Goal: Information Seeking & Learning: Find specific fact

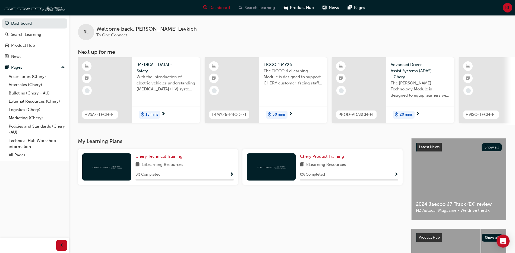
click at [259, 11] on div "Search Learning" at bounding box center [256, 7] width 45 height 11
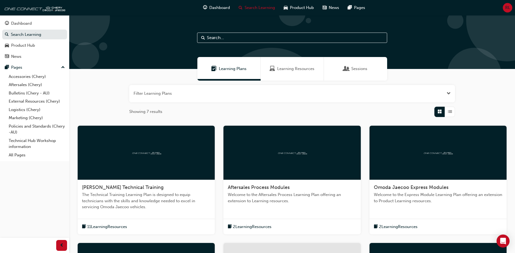
click at [244, 37] on input "text" at bounding box center [292, 38] width 190 height 10
paste input "OMODA 5 TSB-2402"
type input "OMODA 5 TSB-2402"
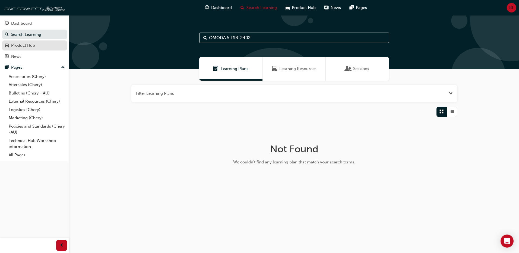
click at [25, 47] on div "Product Hub" at bounding box center [23, 45] width 24 height 6
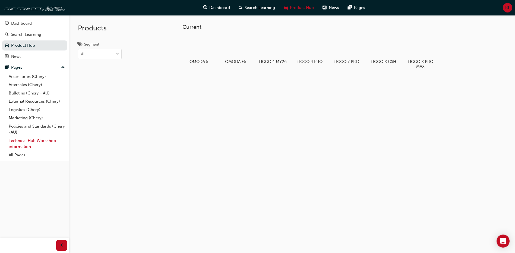
click at [27, 143] on link "Technical Hub Workshop information" at bounding box center [37, 144] width 61 height 14
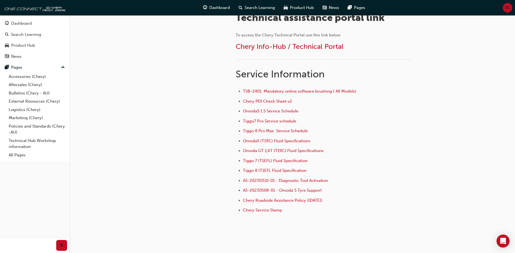
scroll to position [193, 0]
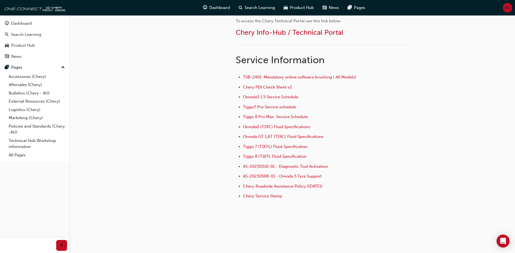
click at [21, 159] on div "Dashboard Search Learning Product Hub News Pages Pages Accessories (Chery) Afte…" at bounding box center [34, 88] width 69 height 146
click at [22, 156] on link "All Pages" at bounding box center [37, 155] width 61 height 8
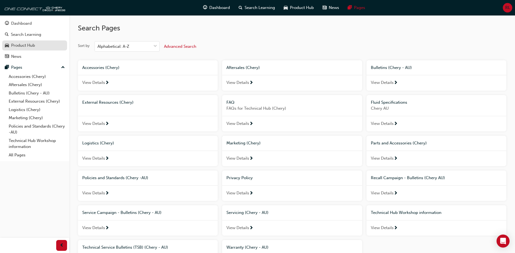
click at [32, 45] on div "Product Hub" at bounding box center [23, 45] width 24 height 6
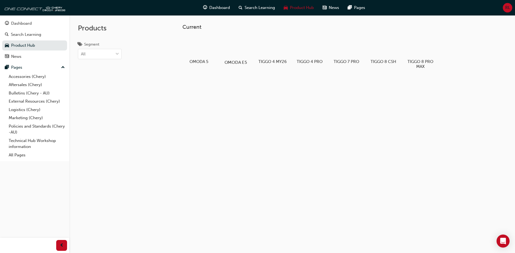
click at [241, 51] on div at bounding box center [236, 47] width 30 height 22
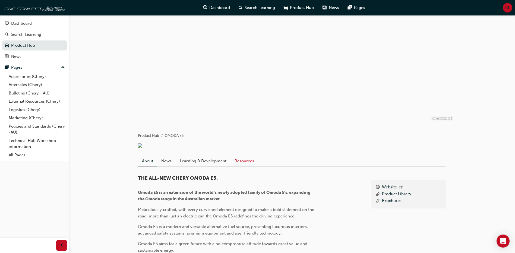
click at [238, 166] on link "Resources" at bounding box center [245, 161] width 28 height 10
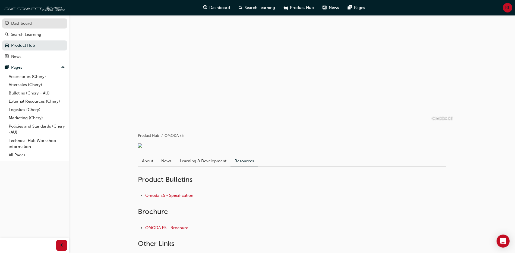
click at [27, 26] on div "Dashboard" at bounding box center [21, 23] width 21 height 6
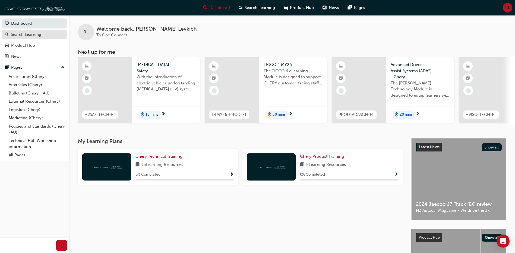
click at [26, 34] on div "Search Learning" at bounding box center [26, 35] width 30 height 6
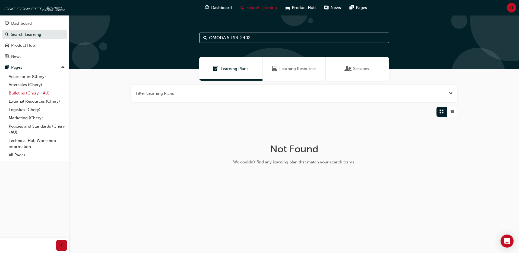
click at [37, 94] on link "Bulletins (Chery - AU)" at bounding box center [37, 93] width 61 height 8
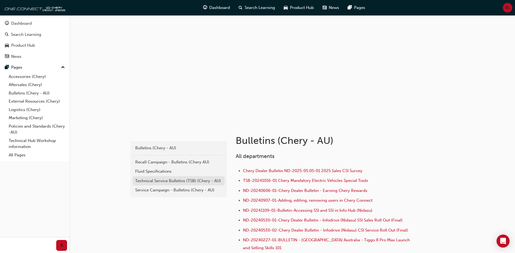
click at [168, 182] on div "Technical Service Bulletins (TSB) (Chery - AU)" at bounding box center [178, 181] width 87 height 6
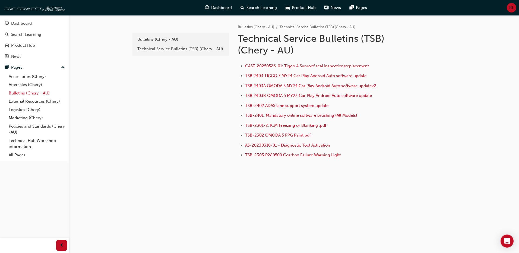
click at [29, 93] on link "Bulletins (Chery - AU)" at bounding box center [37, 93] width 61 height 8
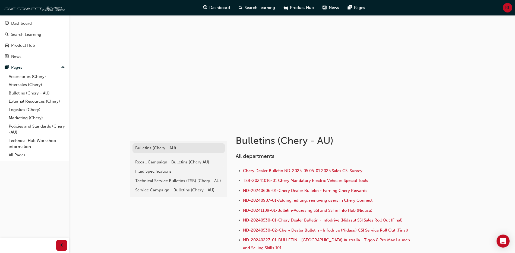
click at [165, 149] on div "Bulletins (Chery - AU)" at bounding box center [178, 148] width 87 height 6
click at [250, 7] on span "Search Learning" at bounding box center [260, 8] width 30 height 6
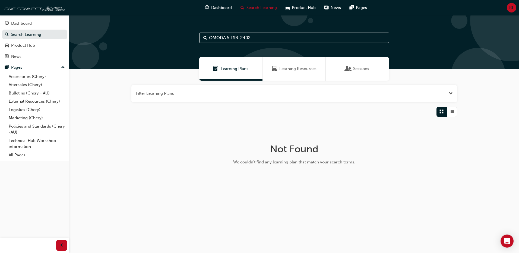
click at [260, 48] on div "OMODA 5 TSB-2402" at bounding box center [294, 42] width 450 height 54
click at [263, 40] on input "OMODA 5 TSB-2402" at bounding box center [294, 38] width 190 height 10
drag, startPoint x: 231, startPoint y: 39, endPoint x: 213, endPoint y: 40, distance: 18.0
click at [213, 40] on input "OMODA 5 TSB-2402" at bounding box center [294, 38] width 190 height 10
click at [213, 39] on input "OTSB-2402" at bounding box center [294, 38] width 190 height 10
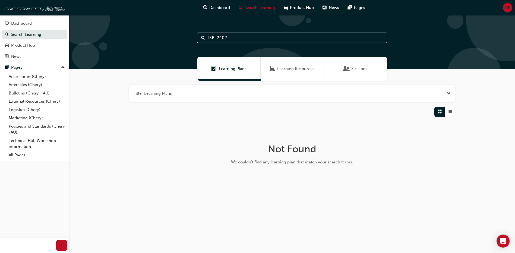
type input "TSB-2402"
click at [205, 37] on span "Search" at bounding box center [205, 38] width 4 height 6
click at [281, 65] on div "Learning Resources" at bounding box center [294, 69] width 63 height 24
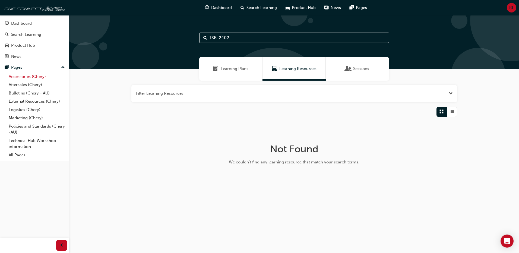
click at [24, 80] on link "Accessories (Chery)" at bounding box center [37, 77] width 61 height 8
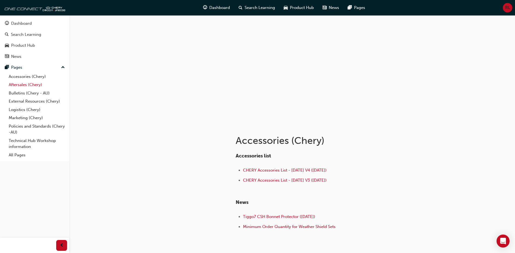
click at [24, 86] on link "Aftersales (Chery)" at bounding box center [37, 85] width 61 height 8
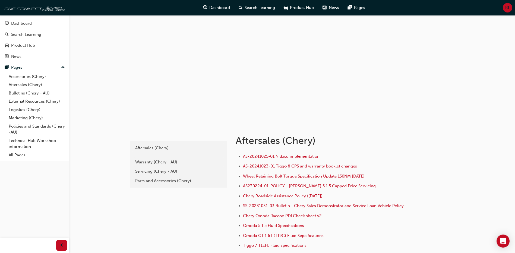
scroll to position [27, 0]
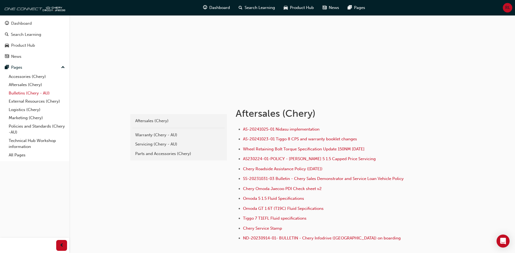
click at [26, 96] on link "Bulletins (Chery - AU)" at bounding box center [37, 93] width 61 height 8
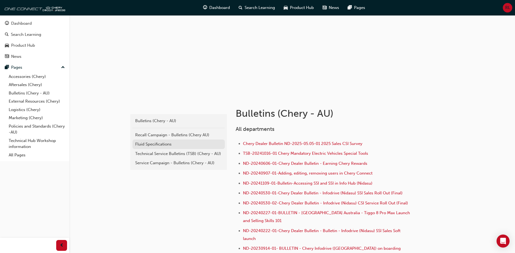
click at [190, 149] on link "Fluid Specifications" at bounding box center [179, 145] width 92 height 10
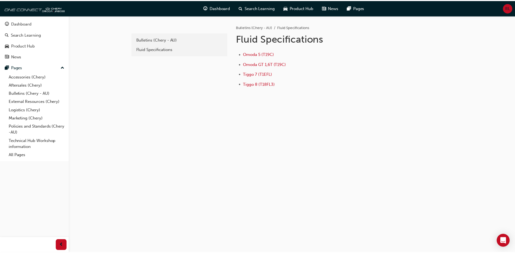
scroll to position [26, 0]
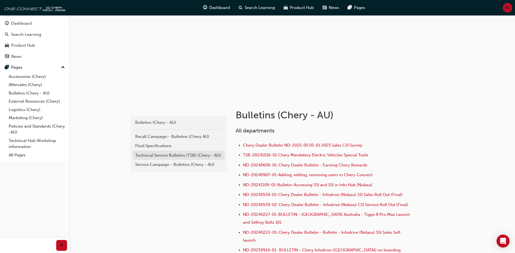
click at [153, 154] on div "Technical Service Bulletins (TSB) (Chery - AU)" at bounding box center [178, 155] width 87 height 6
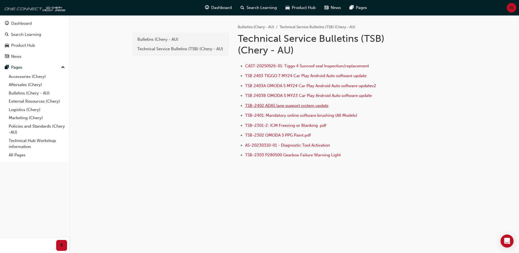
click at [312, 107] on span "TSB-2402 ADAS lane support system update" at bounding box center [286, 105] width 83 height 5
